Goal: Find specific page/section: Locate item on page

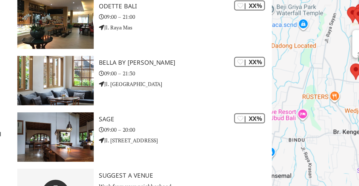
scroll to position [692, 0]
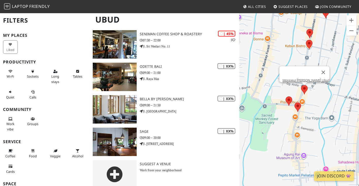
click at [301, 85] on area at bounding box center [301, 85] width 0 height 0
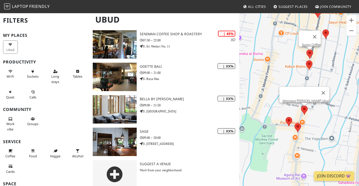
click at [306, 49] on area at bounding box center [306, 49] width 0 height 0
click at [306, 60] on area at bounding box center [306, 60] width 0 height 0
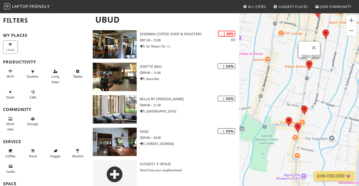
click at [306, 60] on area at bounding box center [306, 60] width 0 height 0
click at [326, 35] on div "To navigate, press the arrow keys. Kebun Bistro Wild Vegan" at bounding box center [299, 106] width 120 height 186
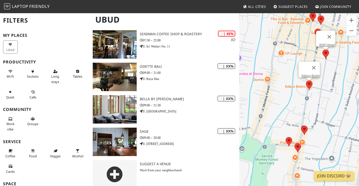
click at [322, 49] on area at bounding box center [322, 49] width 0 height 0
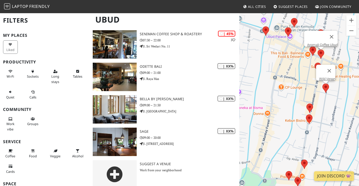
click at [317, 49] on area at bounding box center [317, 49] width 0 height 0
click at [314, 63] on area at bounding box center [314, 63] width 0 height 0
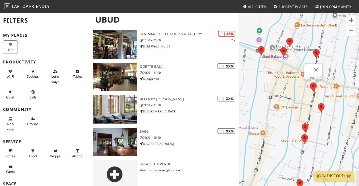
click at [321, 33] on div "To navigate, press the arrow keys. Clear Cafe" at bounding box center [299, 106] width 120 height 186
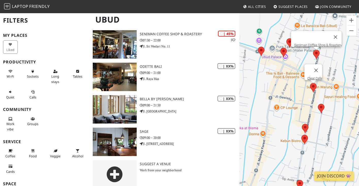
click at [313, 50] on area at bounding box center [313, 50] width 0 height 0
